Goal: Task Accomplishment & Management: Use online tool/utility

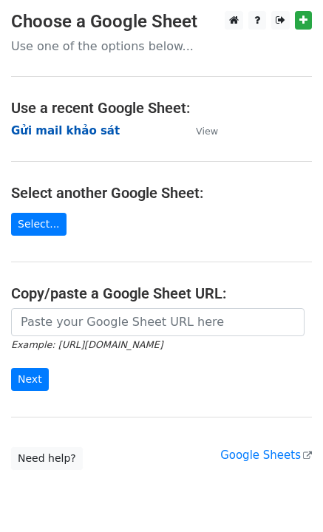
click at [50, 132] on strong "Gửi mail khảo sát" at bounding box center [65, 130] width 109 height 13
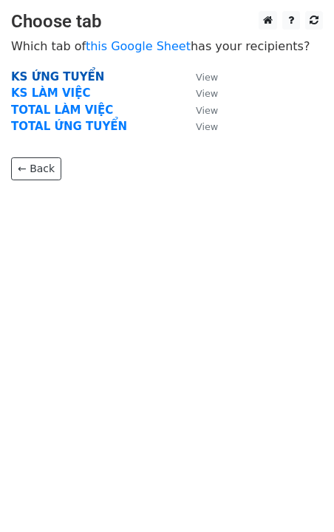
click at [65, 74] on strong "KS ỨNG TUYỂN" at bounding box center [57, 76] width 93 height 13
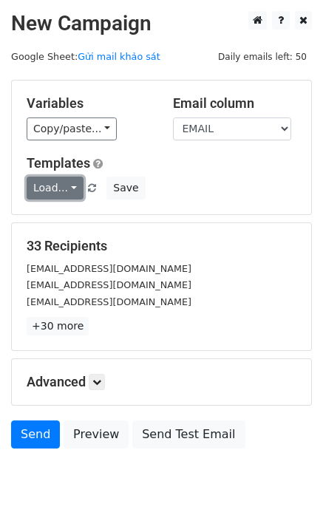
click at [44, 185] on link "Load..." at bounding box center [55, 188] width 57 height 23
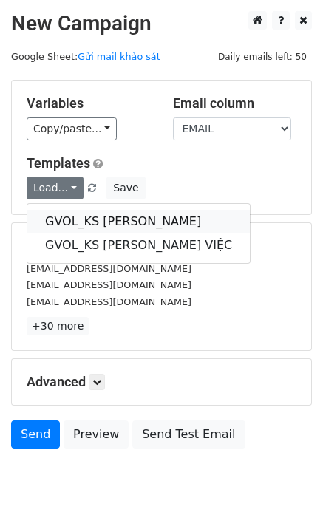
click at [72, 221] on link "GVOL_KS ỨNG TUYỂN" at bounding box center [138, 222] width 222 height 24
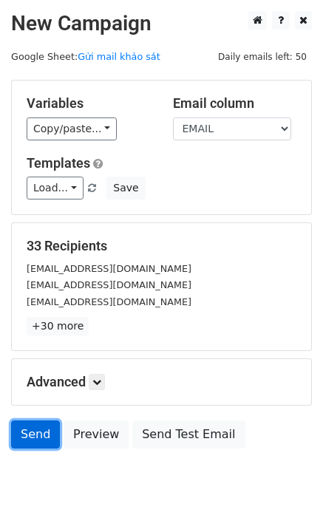
click at [27, 435] on link "Send" at bounding box center [35, 435] width 49 height 28
